Goal: Task Accomplishment & Management: Manage account settings

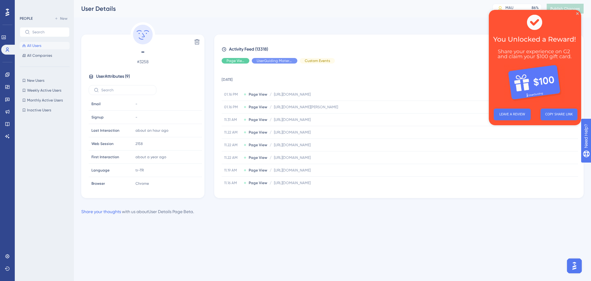
click at [28, 214] on div at bounding box center [47, 187] width 54 height 146
click at [8, 49] on icon at bounding box center [7, 49] width 3 height 4
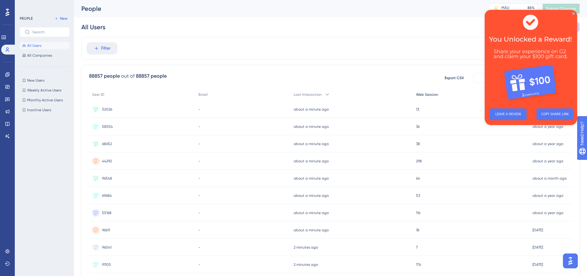
click at [437, 96] on span "Web Session" at bounding box center [427, 94] width 22 height 5
click at [123, 145] on div "39255 39255" at bounding box center [142, 143] width 106 height 17
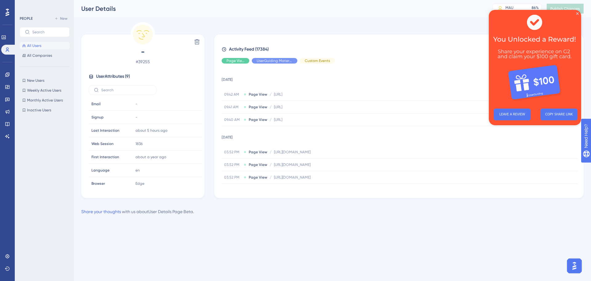
click at [573, 222] on div "Performance Users Engagement Widgets Feedback Product Updates Knowledge Base AI…" at bounding box center [332, 112] width 517 height 225
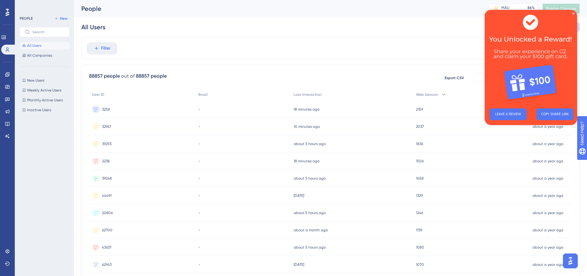
click at [99, 178] on circle at bounding box center [95, 178] width 7 height 7
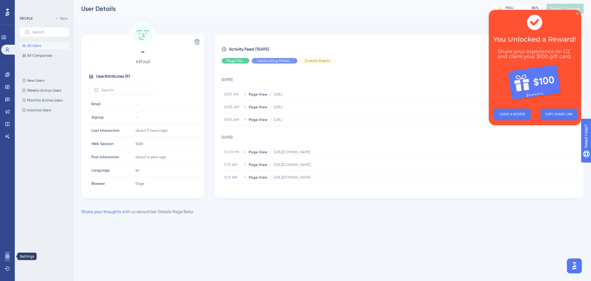
click at [10, 255] on icon at bounding box center [7, 255] width 5 height 5
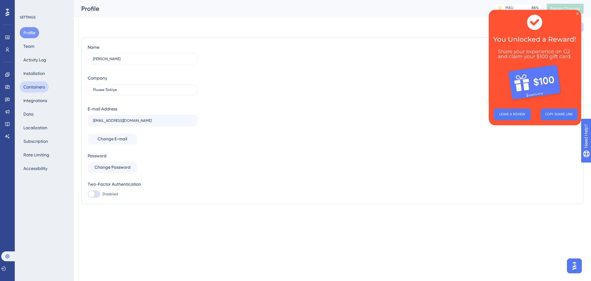
click at [38, 87] on button "Containers" at bounding box center [34, 86] width 29 height 11
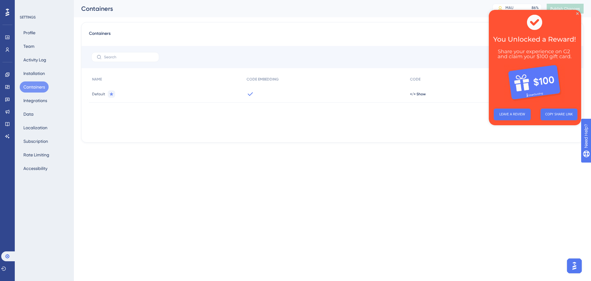
click at [579, 14] on img at bounding box center [535, 57] width 92 height 94
click at [578, 13] on icon "Close Preview" at bounding box center [578, 13] width 2 height 2
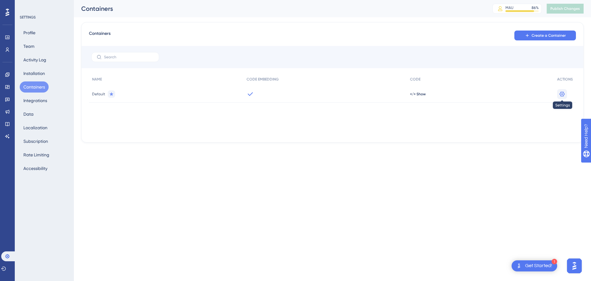
click at [564, 93] on icon at bounding box center [562, 93] width 5 height 5
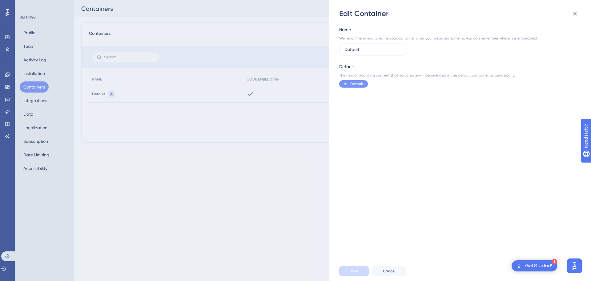
click at [260, 39] on div "Edit Container Name We recommend you to name your container after your websites…" at bounding box center [295, 140] width 591 height 281
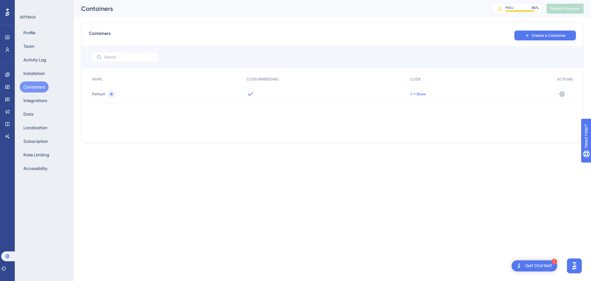
click at [419, 94] on span "</> Show" at bounding box center [418, 93] width 16 height 5
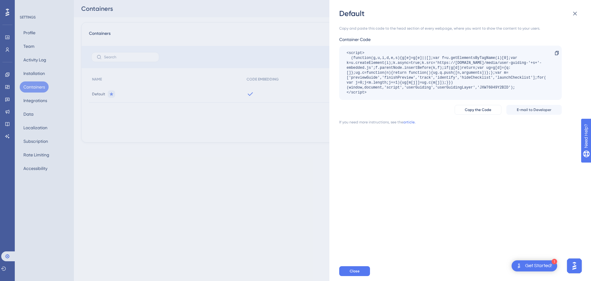
click at [286, 55] on div "Default Copy and paste this code to the head section of every webpage, where yo…" at bounding box center [295, 140] width 591 height 281
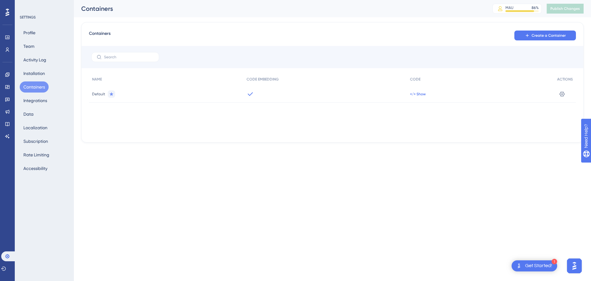
click at [418, 94] on span "</> Show" at bounding box center [418, 93] width 16 height 5
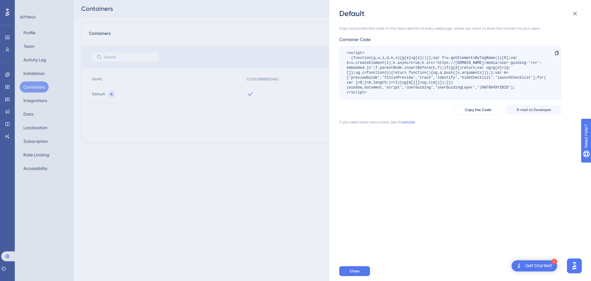
click at [405, 124] on link "article." at bounding box center [409, 122] width 12 height 5
click at [286, 29] on div "Default Copy and paste this code to the head section of every webpage, where yo…" at bounding box center [295, 140] width 591 height 281
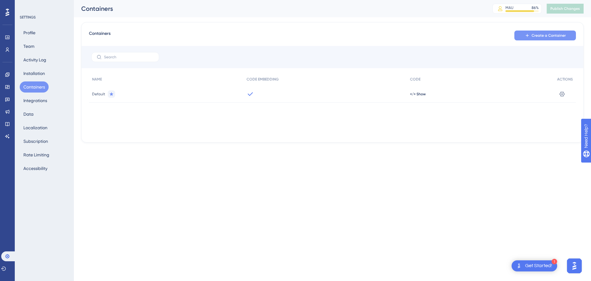
click at [550, 36] on span "Create a Container" at bounding box center [549, 35] width 34 height 5
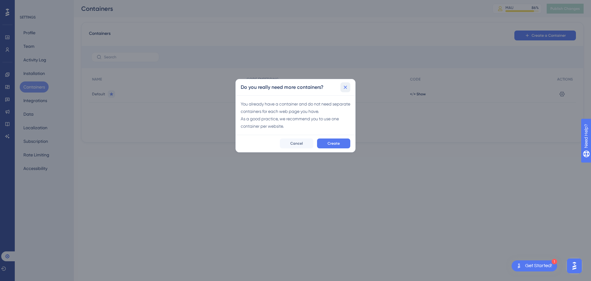
drag, startPoint x: 343, startPoint y: 87, endPoint x: 295, endPoint y: 120, distance: 58.5
click at [295, 120] on div "Do you really need more containers? You already have a container and do not nee…" at bounding box center [296, 115] width 120 height 73
click at [330, 141] on span "Create" at bounding box center [334, 143] width 12 height 5
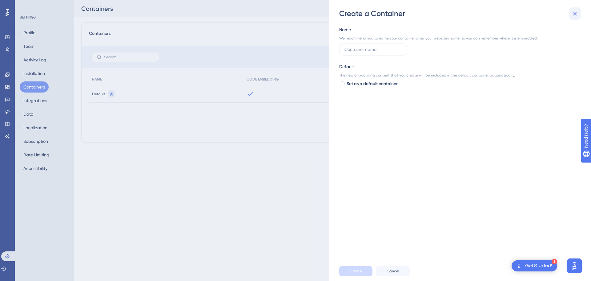
click at [572, 10] on icon at bounding box center [575, 13] width 7 height 7
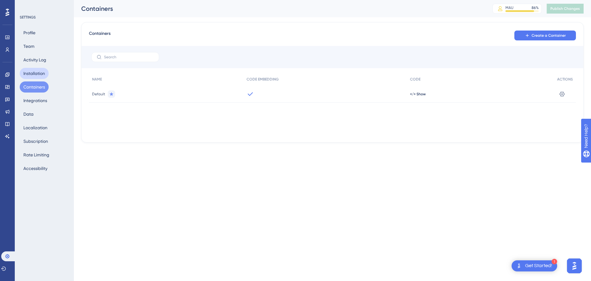
click at [43, 72] on button "Installation" at bounding box center [34, 73] width 29 height 11
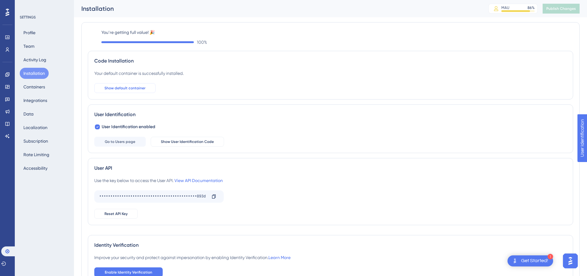
click at [132, 89] on span "Show default container" at bounding box center [124, 88] width 41 height 5
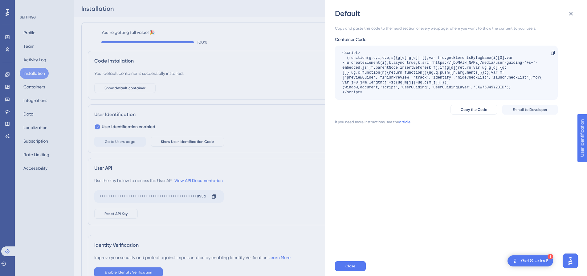
click at [209, 89] on div "Default Copy and paste this code to the head section of every webpage, where yo…" at bounding box center [293, 138] width 587 height 276
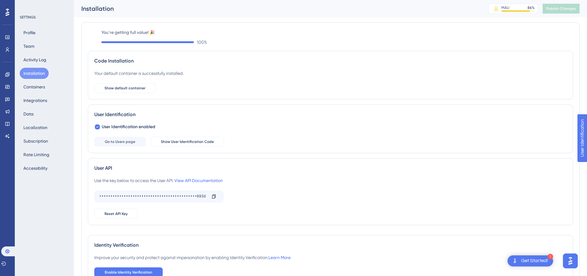
click at [51, 103] on div "Profile Team Activity Log Installation Containers Integrations Data Localizatio…" at bounding box center [45, 100] width 50 height 147
click at [46, 103] on button "Integrations" at bounding box center [35, 100] width 31 height 11
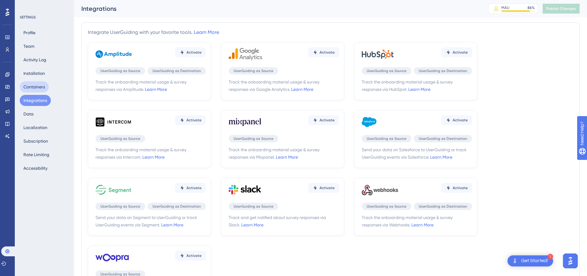
click at [42, 83] on button "Containers" at bounding box center [34, 86] width 29 height 11
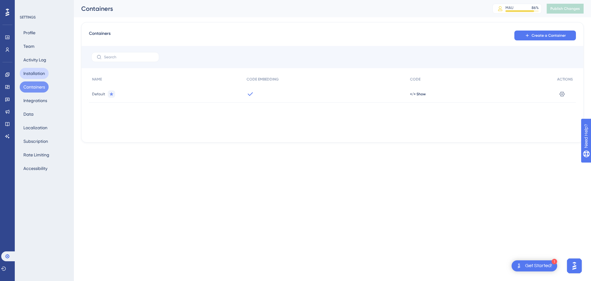
click at [43, 72] on button "Installation" at bounding box center [34, 73] width 29 height 11
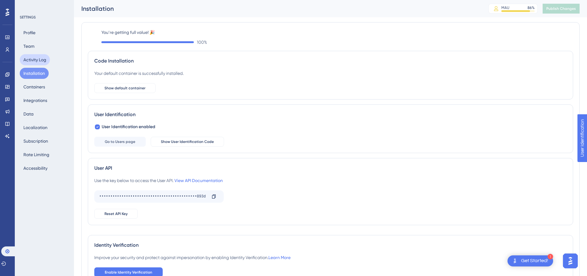
click at [32, 61] on button "Activity Log" at bounding box center [35, 59] width 30 height 11
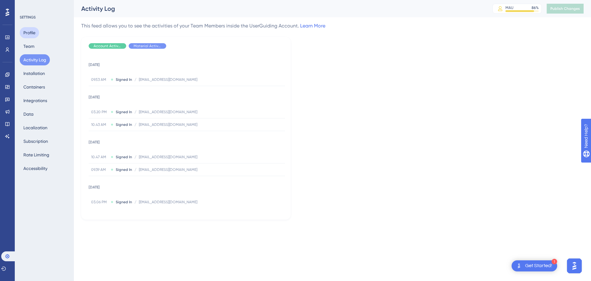
click at [36, 36] on button "Profile" at bounding box center [29, 32] width 19 height 11
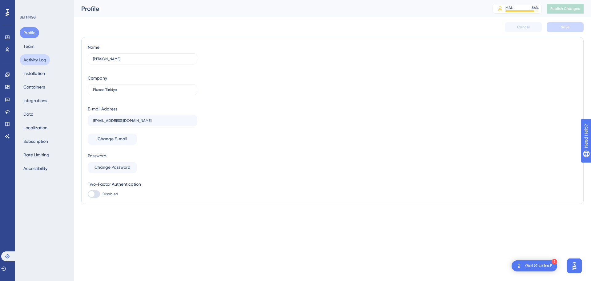
click at [29, 57] on button "Activity Log" at bounding box center [35, 59] width 30 height 11
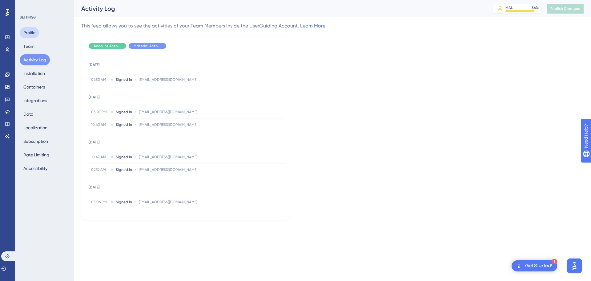
click at [31, 34] on button "Profile" at bounding box center [29, 32] width 19 height 11
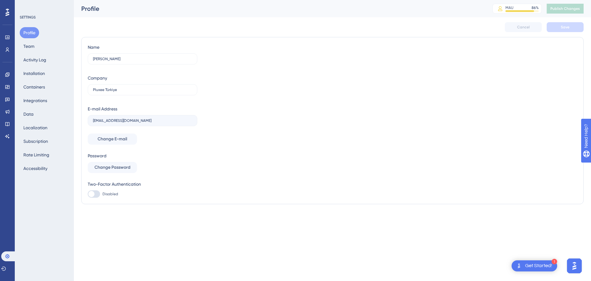
click at [36, 119] on div "Profile Team Activity Log Installation Containers Integrations Data Localizatio…" at bounding box center [45, 100] width 50 height 147
click at [34, 115] on button "Data" at bounding box center [29, 113] width 18 height 11
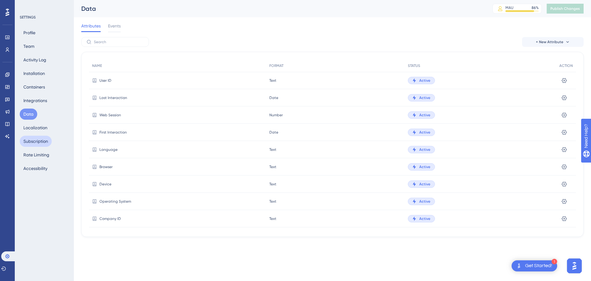
click at [34, 139] on button "Subscription" at bounding box center [36, 141] width 32 height 11
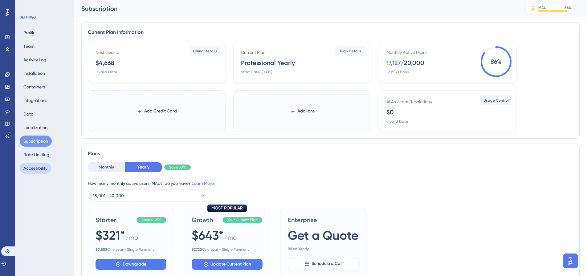
click at [39, 172] on button "Accessibility" at bounding box center [35, 168] width 31 height 11
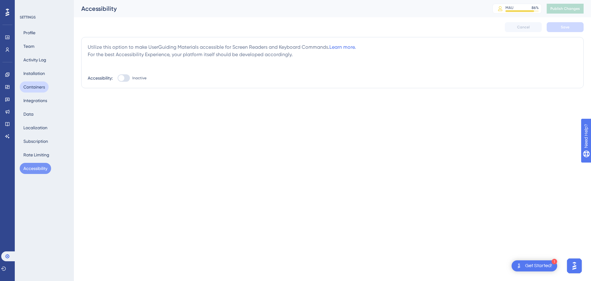
click at [30, 92] on button "Containers" at bounding box center [34, 86] width 29 height 11
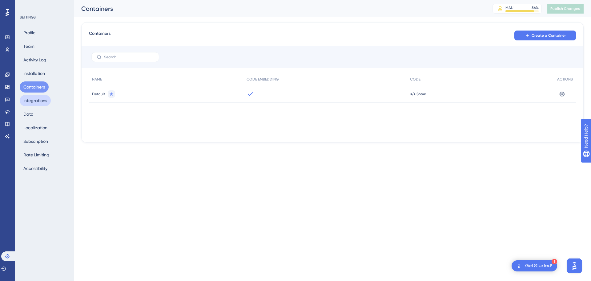
click at [36, 103] on button "Integrations" at bounding box center [35, 100] width 31 height 11
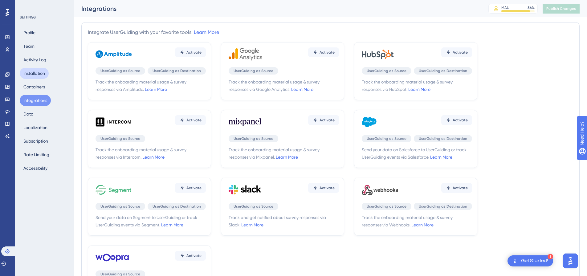
click at [30, 75] on button "Installation" at bounding box center [34, 73] width 29 height 11
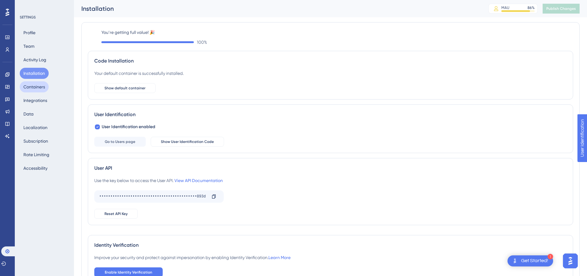
click at [40, 85] on button "Containers" at bounding box center [34, 86] width 29 height 11
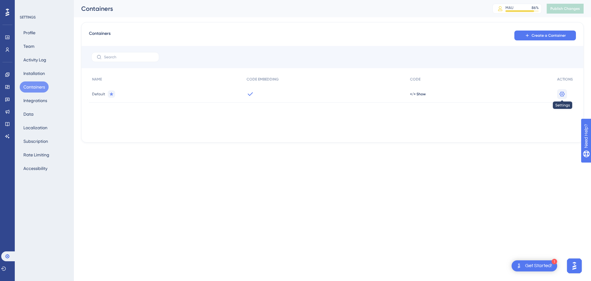
click at [565, 94] on icon at bounding box center [562, 94] width 6 height 6
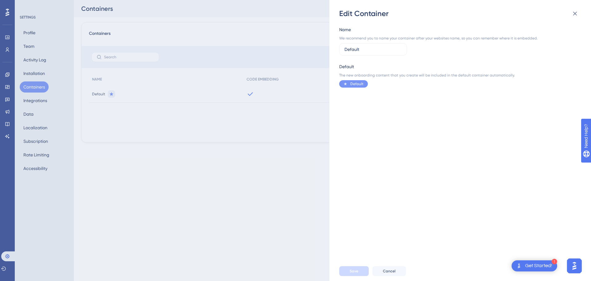
click at [325, 91] on div "Edit Container Name We recommend you to name your container after your websites…" at bounding box center [295, 140] width 591 height 281
